Goal: Task Accomplishment & Management: Complete application form

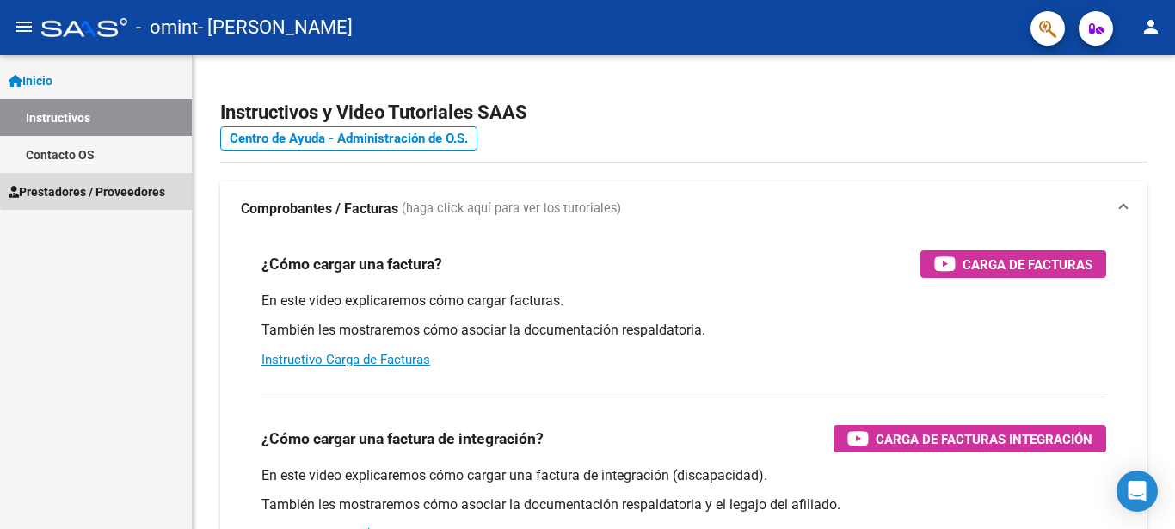
click at [157, 184] on span "Prestadores / Proveedores" at bounding box center [87, 191] width 157 height 19
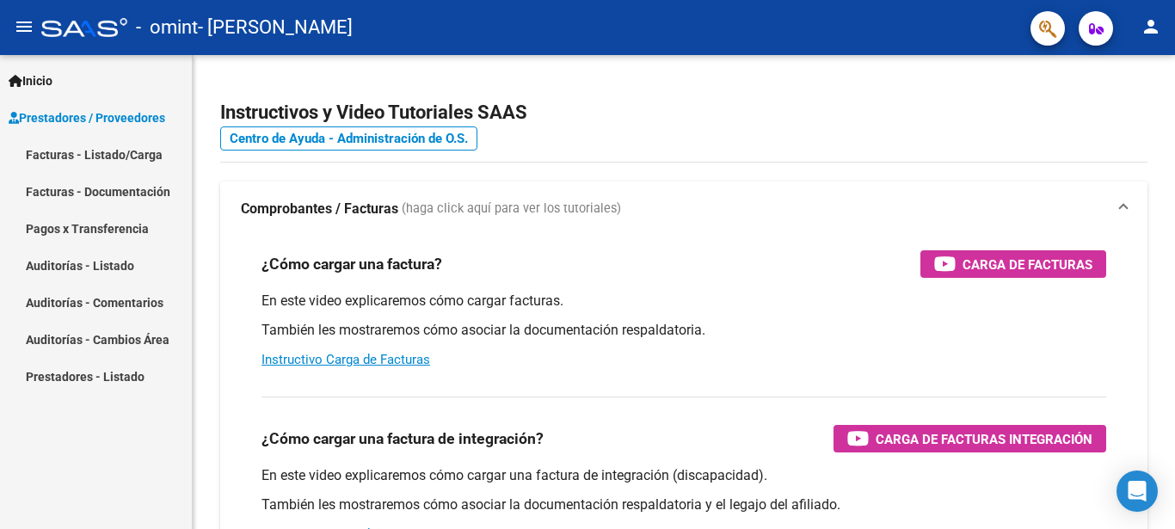
click at [149, 160] on link "Facturas - Listado/Carga" at bounding box center [96, 154] width 192 height 37
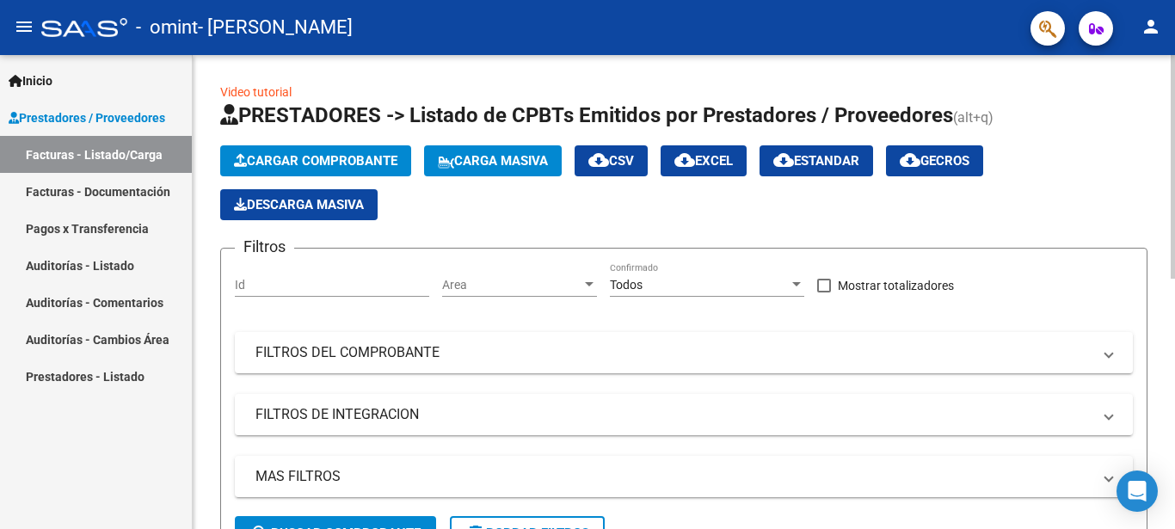
click at [391, 162] on span "Cargar Comprobante" at bounding box center [315, 160] width 163 height 15
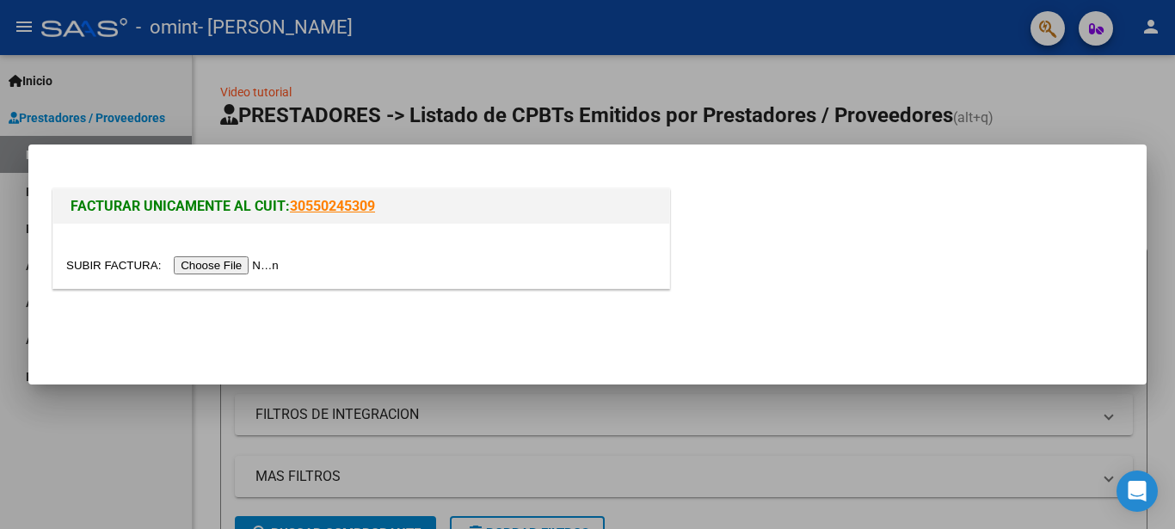
click at [241, 271] on input "file" at bounding box center [175, 265] width 218 height 18
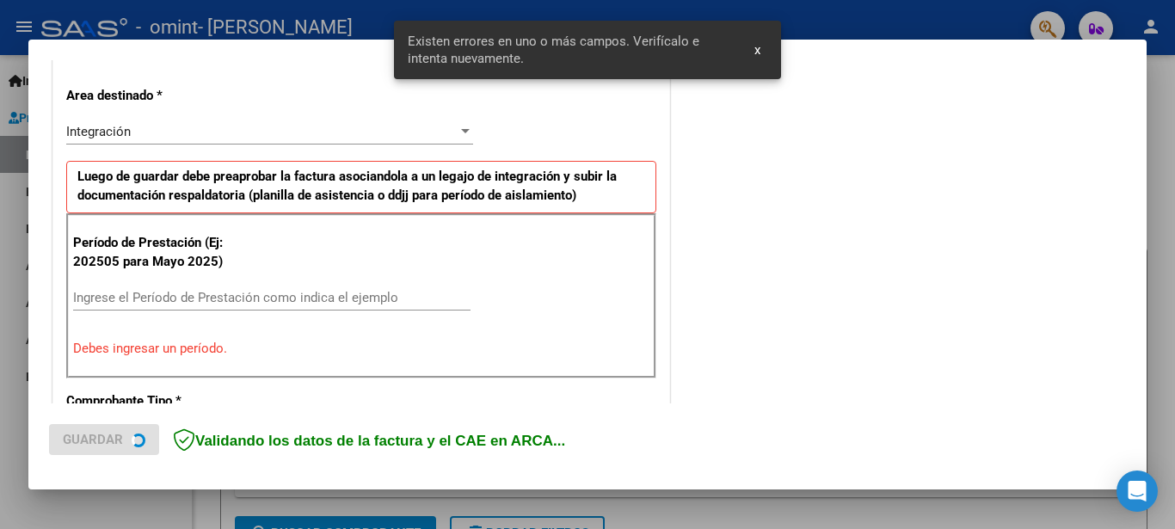
scroll to position [395, 0]
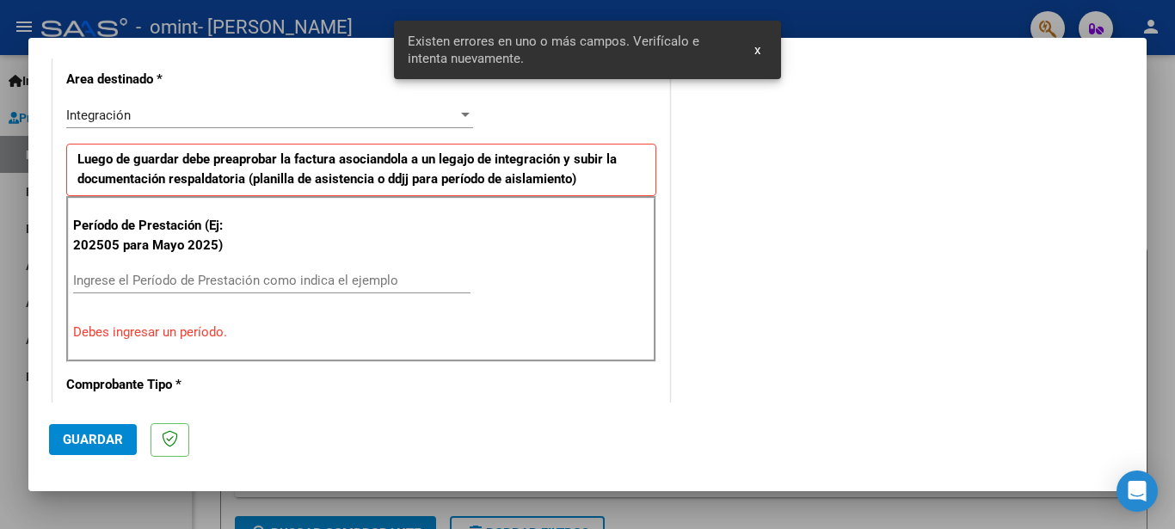
click at [227, 278] on input "Ingrese el Período de Prestación como indica el ejemplo" at bounding box center [271, 280] width 397 height 15
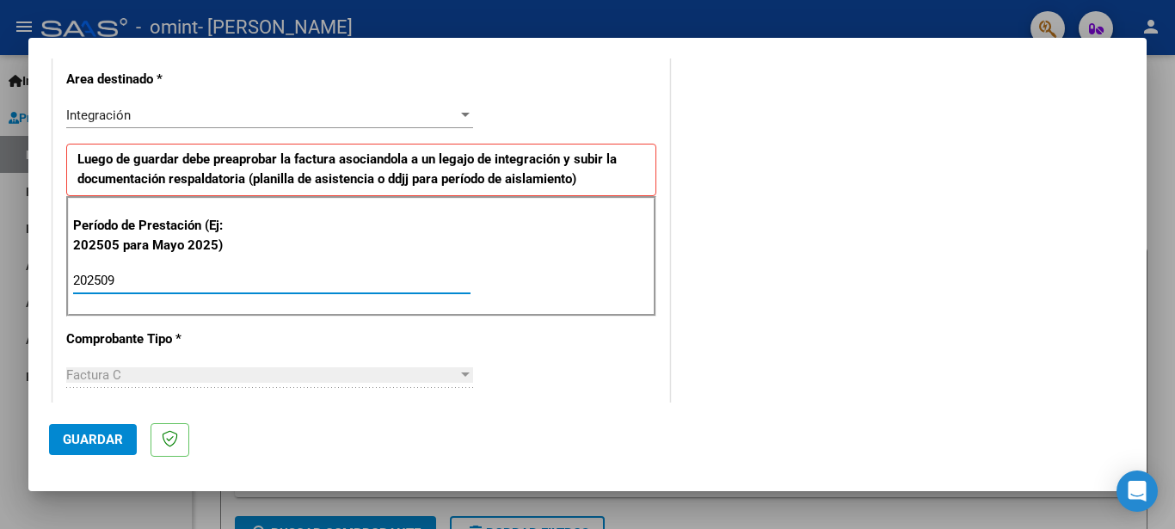
type input "202509"
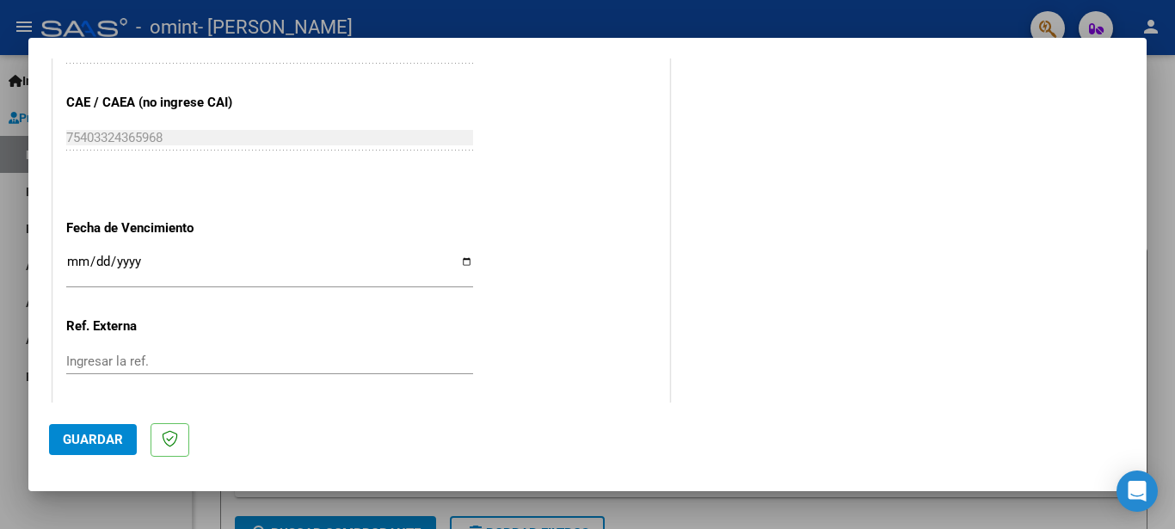
scroll to position [1170, 0]
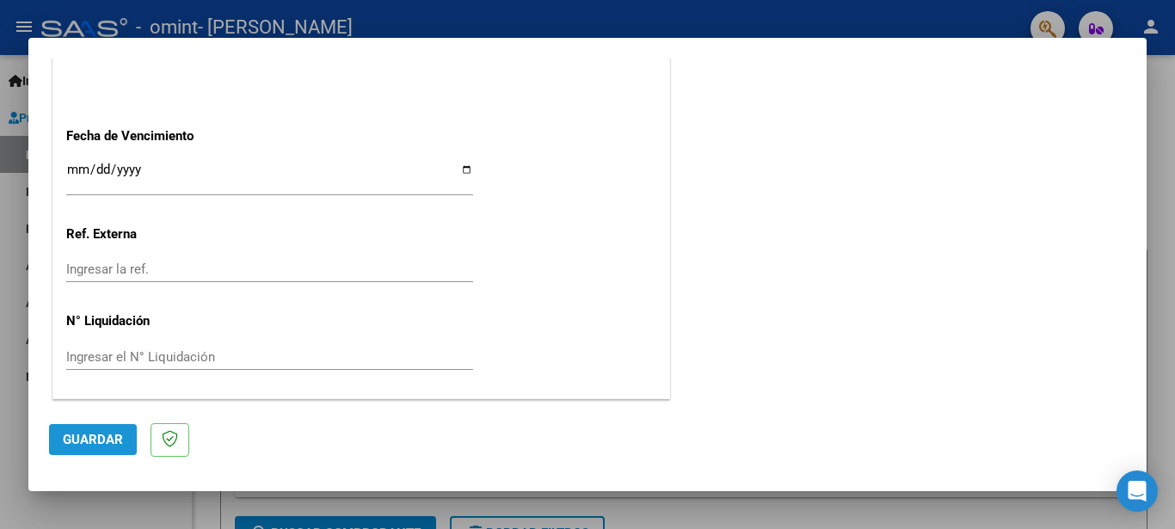
click at [104, 437] on span "Guardar" at bounding box center [93, 439] width 60 height 15
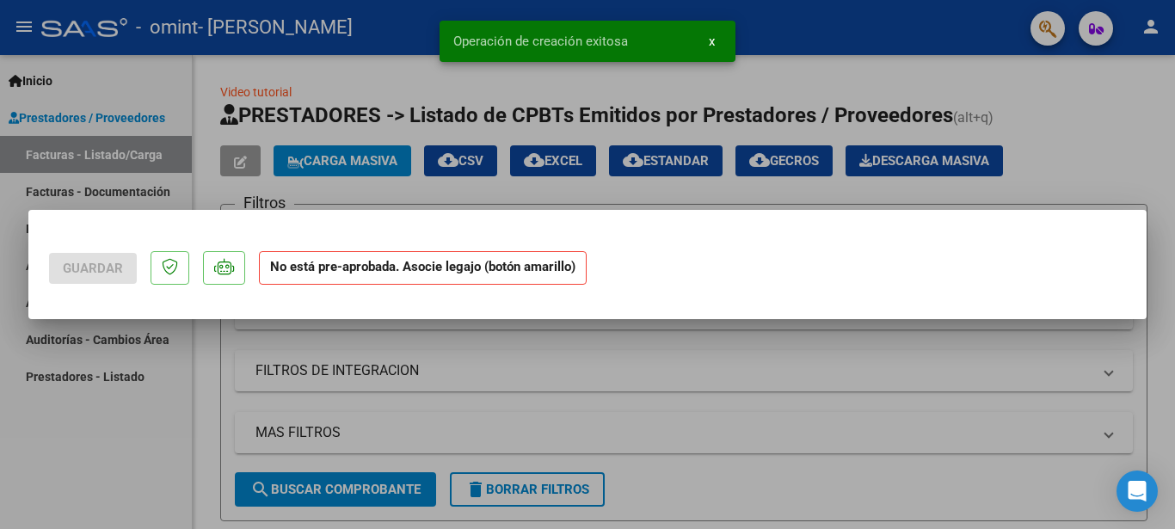
scroll to position [0, 0]
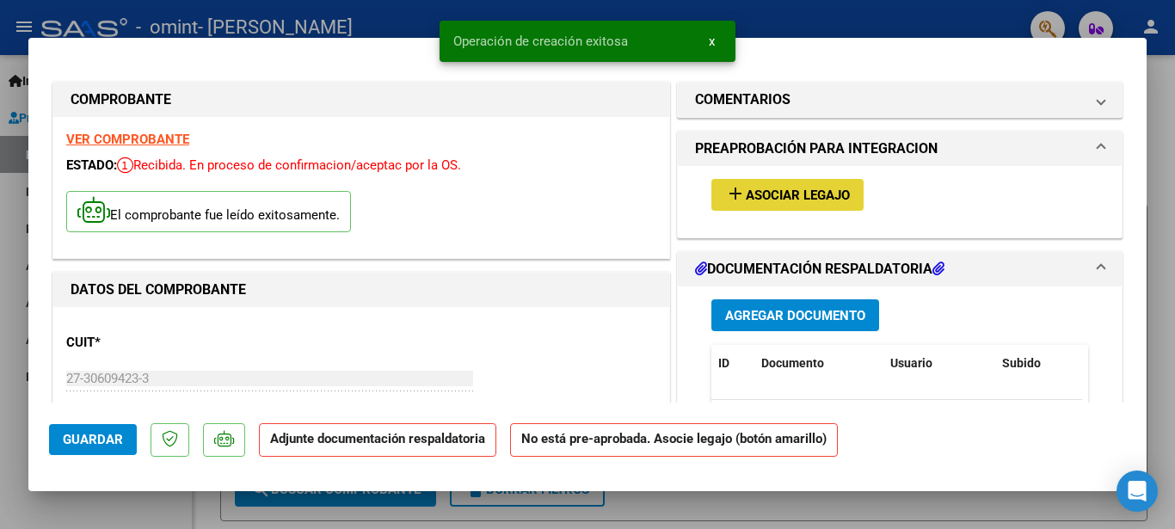
click at [809, 203] on button "add Asociar Legajo" at bounding box center [787, 195] width 152 height 32
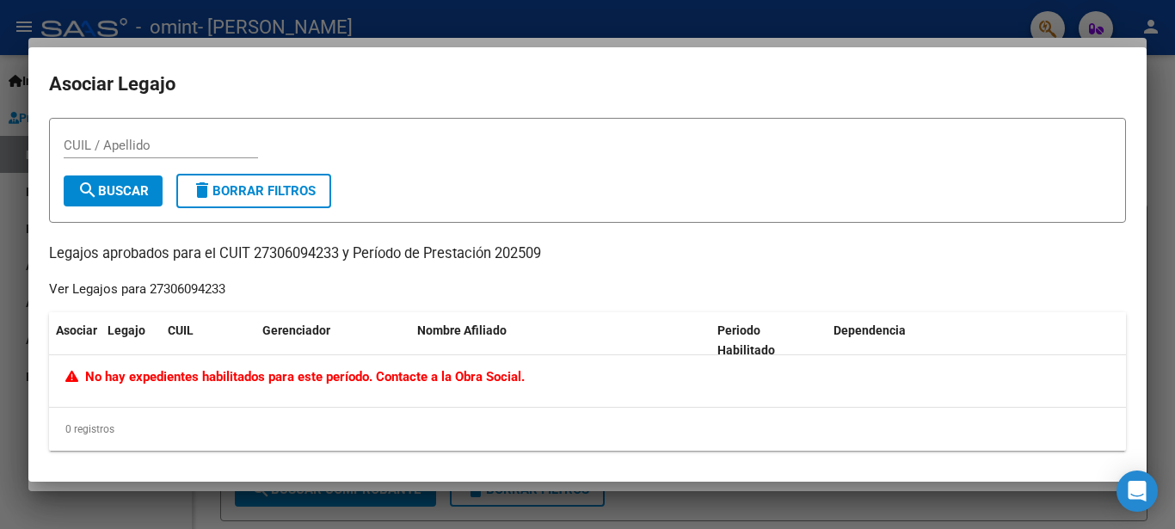
click at [370, 374] on span "No hay expedientes habilitados para este período. Contacte a la Obra Social." at bounding box center [294, 376] width 459 height 15
click at [177, 150] on input "CUIL / Apellido" at bounding box center [161, 145] width 194 height 15
click at [19, 215] on div at bounding box center [587, 264] width 1175 height 529
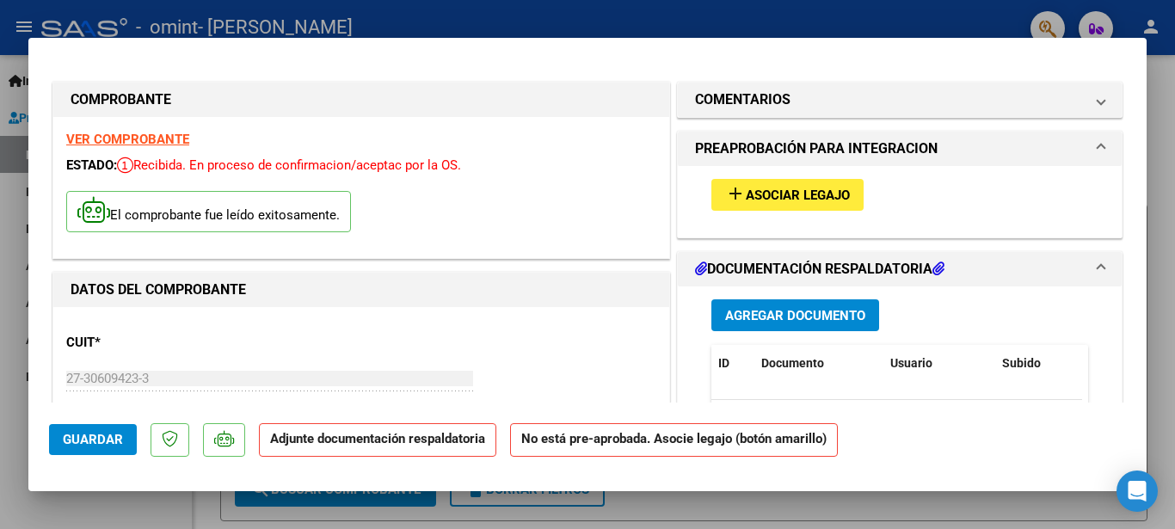
click at [807, 314] on span "Agregar Documento" at bounding box center [795, 315] width 140 height 15
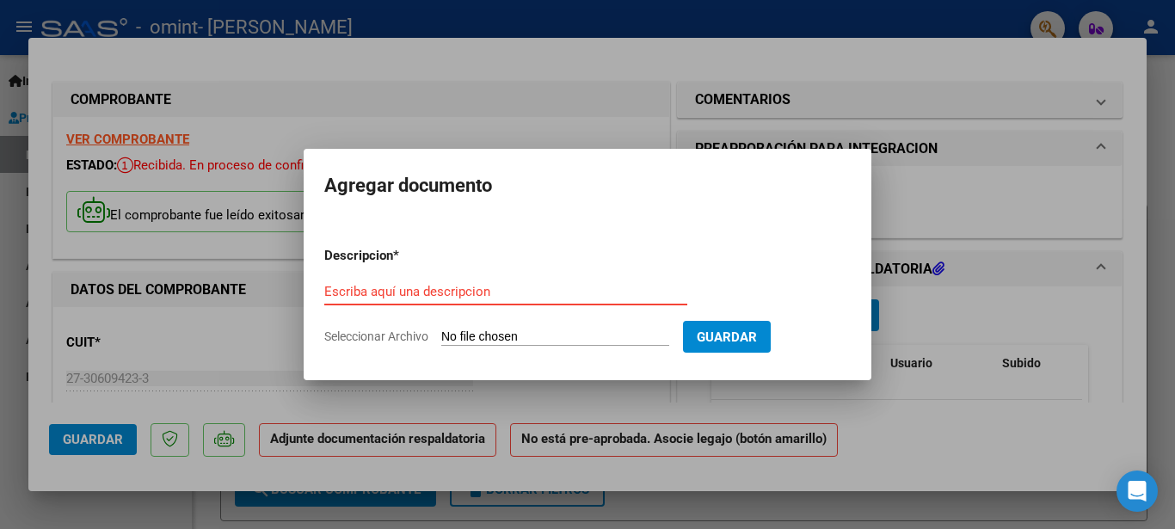
click at [468, 285] on input "Escriba aquí una descripcion" at bounding box center [505, 291] width 363 height 15
click at [358, 289] on input "Escriba aquí una descripcion" at bounding box center [505, 291] width 363 height 15
click at [498, 329] on input "Seleccionar Archivo" at bounding box center [555, 337] width 228 height 16
type input "C:\fakepath\2025-09 Asisrencia [PERSON_NAME].pdf"
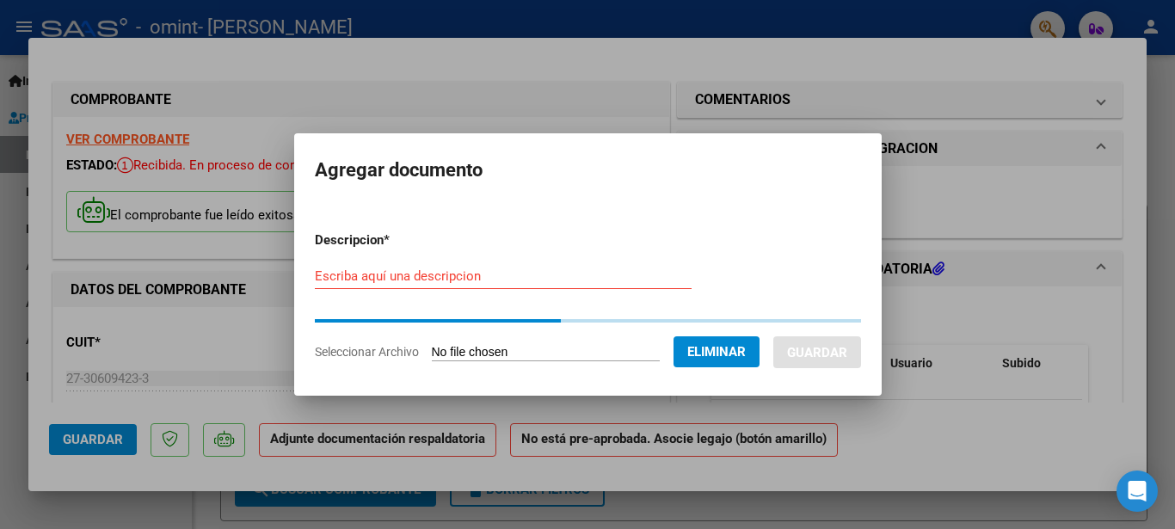
click at [383, 272] on form "Descripcion * Escriba aquí una descripcion Seleccionar Archivo Eliminar Guardar" at bounding box center [588, 296] width 546 height 157
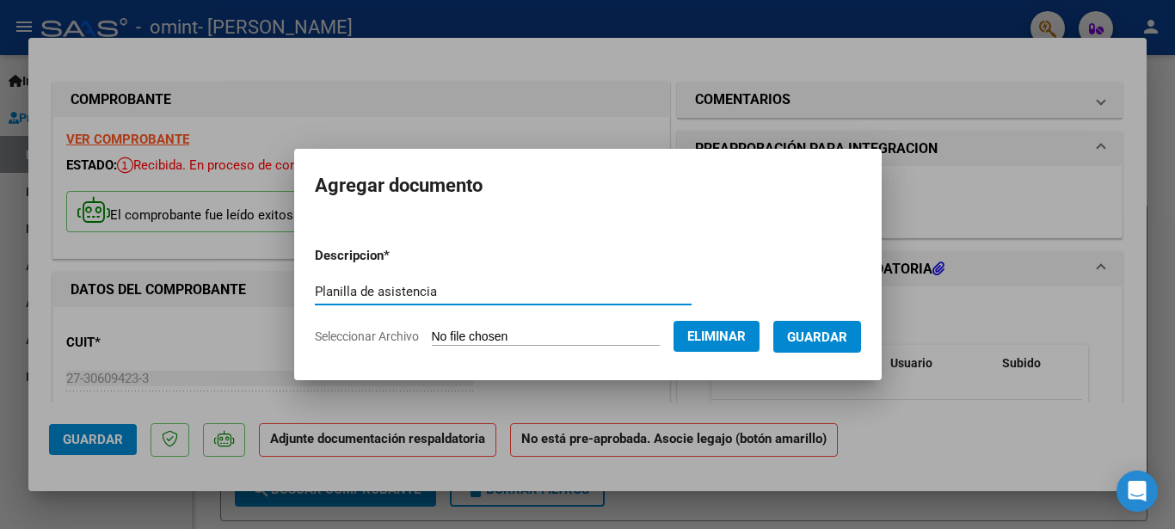
type input "Planilla de asistencia"
click at [824, 334] on span "Guardar" at bounding box center [817, 336] width 60 height 15
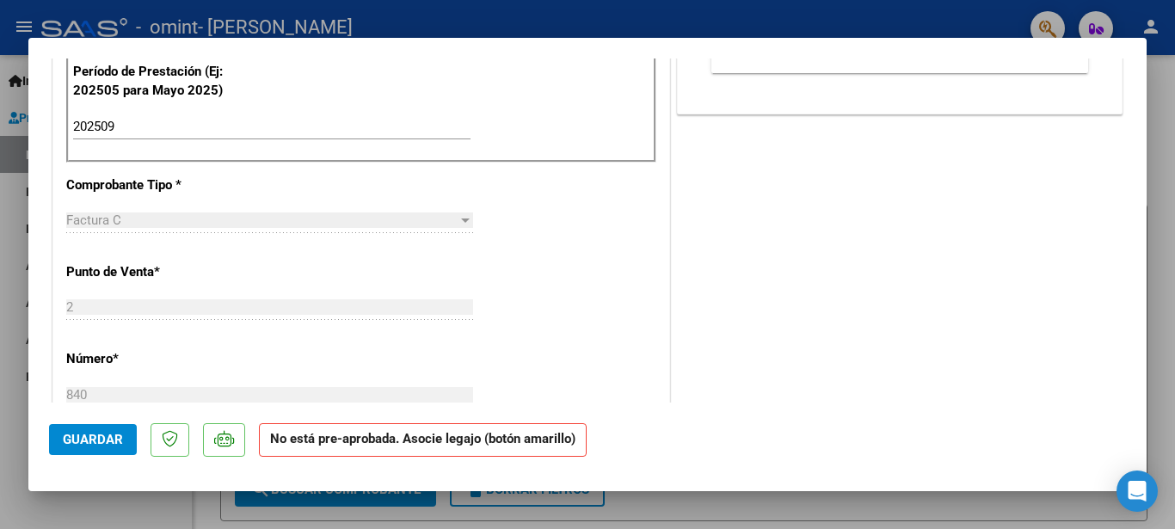
scroll to position [719, 0]
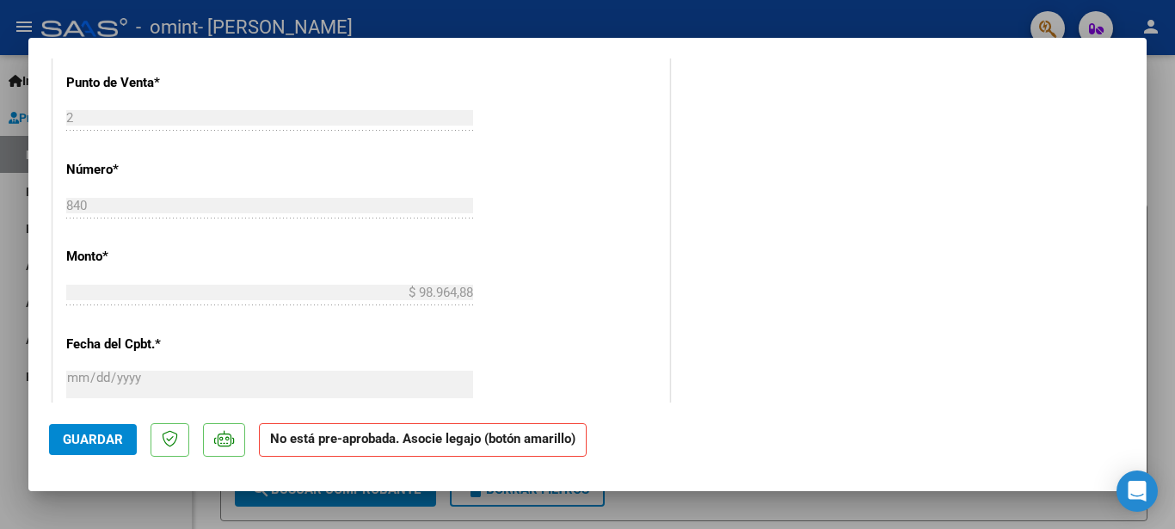
click at [108, 433] on span "Guardar" at bounding box center [93, 439] width 60 height 15
